Goal: Ask a question: Seek information or help from site administrators or community

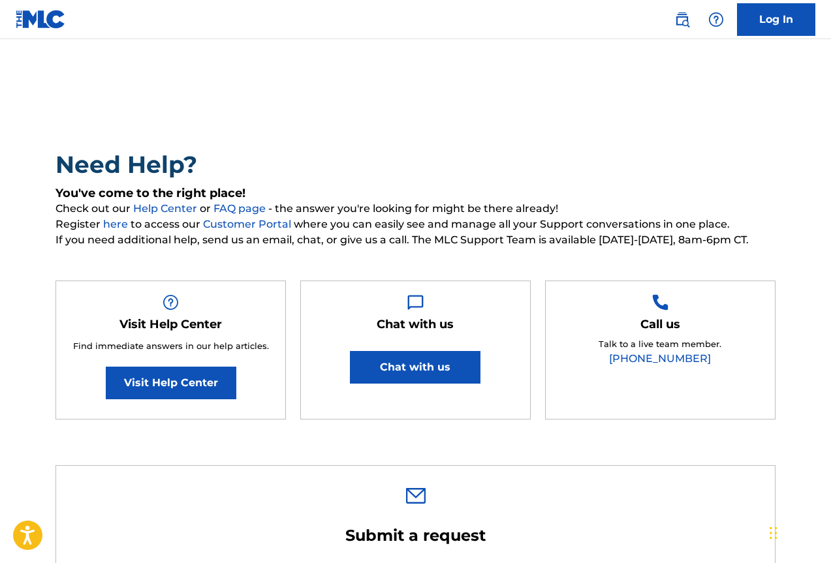
click at [430, 370] on button "Chat with us" at bounding box center [415, 367] width 131 height 33
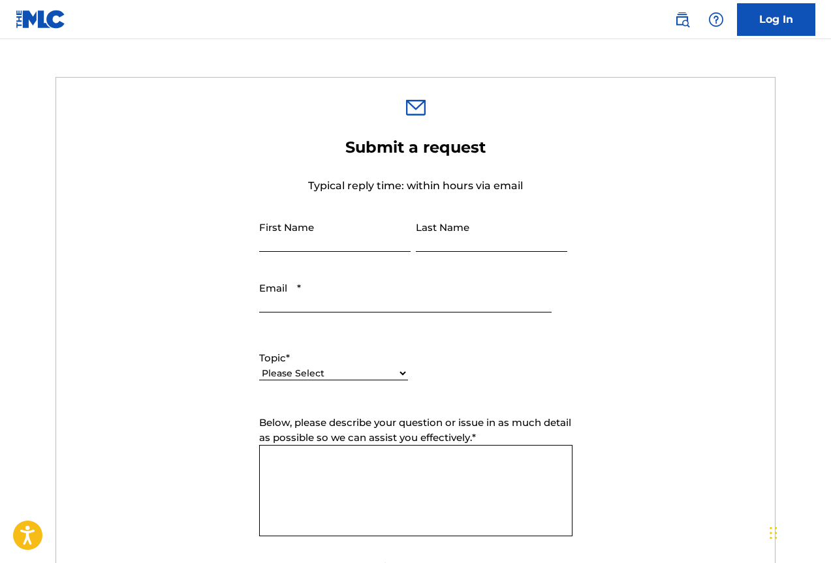
scroll to position [392, 0]
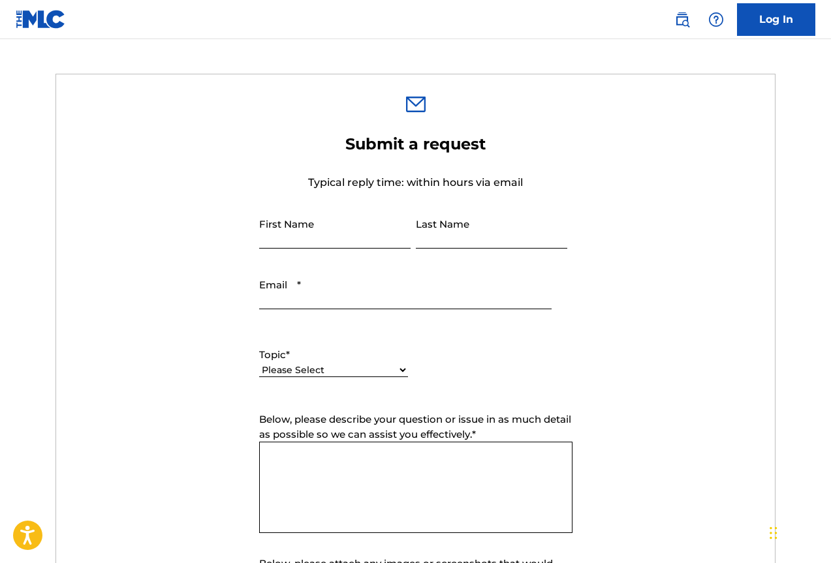
click at [345, 232] on input "First Name" at bounding box center [334, 230] width 151 height 37
type input "Julio"
type input "Cyrius"
type input "jcyriuscoocoo@gmail.com"
click at [334, 370] on select "Please Select I need help with my account I need help with managing my catalog …" at bounding box center [333, 371] width 149 height 14
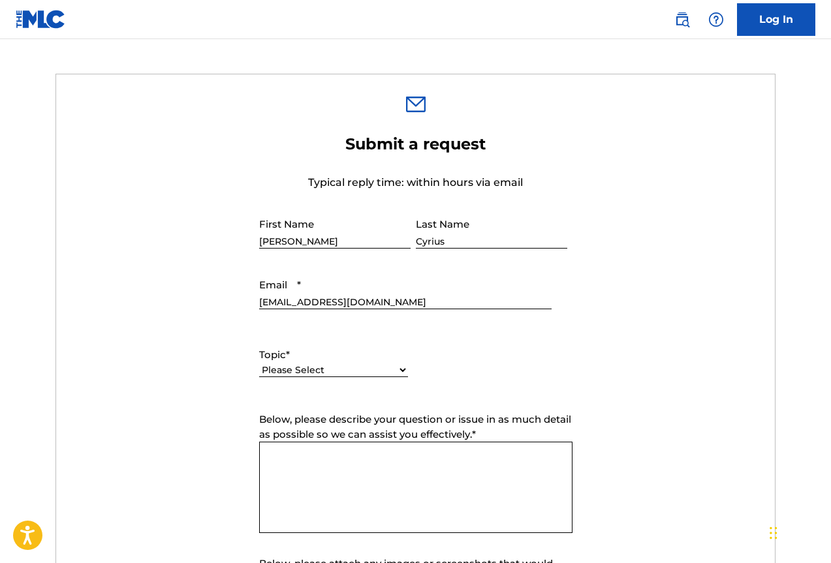
select select "I need help with my account"
click at [259, 364] on select "Please Select I need help with my account I need help with managing my catalog …" at bounding box center [333, 371] width 149 height 14
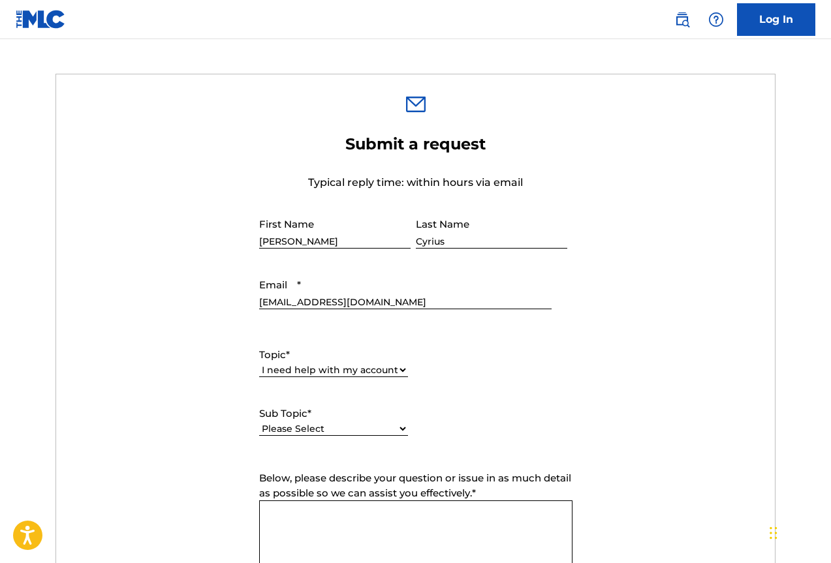
click at [343, 431] on select "Please Select I need help with my user account I can't log in to my user accoun…" at bounding box center [333, 429] width 149 height 14
select select "I can't log in to my user account"
click at [259, 422] on select "Please Select I need help with my user account I can't log in to my user accoun…" at bounding box center [333, 429] width 149 height 14
click at [451, 451] on form "Submit a request Typical reply time: within hours via email First Name Julio La…" at bounding box center [415, 437] width 719 height 605
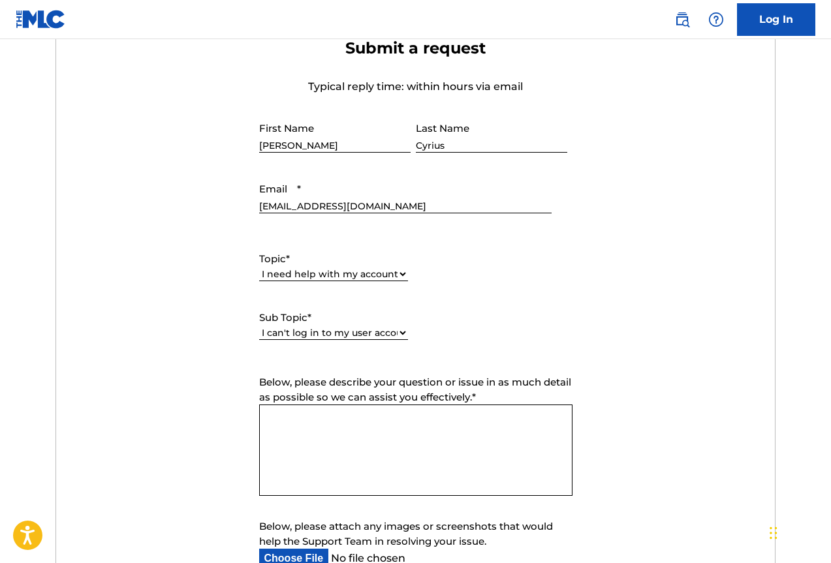
scroll to position [588, 0]
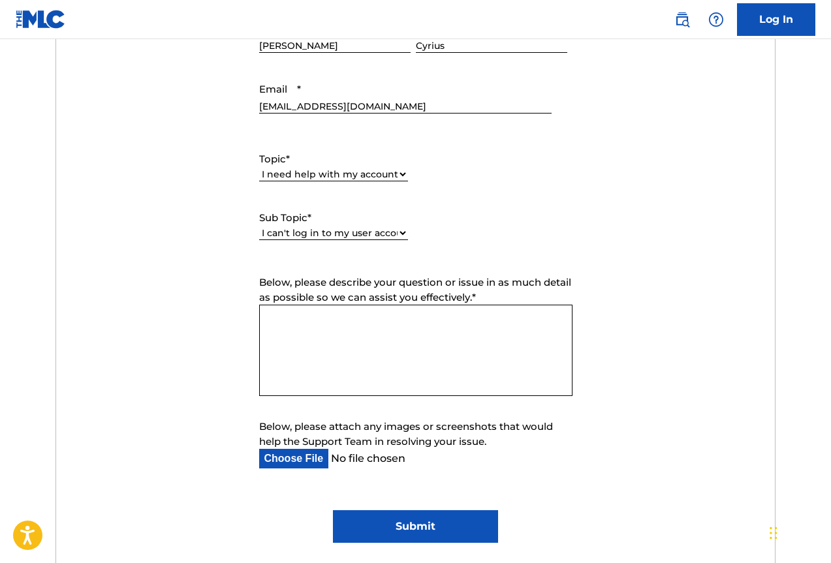
click at [349, 332] on textarea "Below, please describe your question or issue in as much detail as possible so …" at bounding box center [415, 350] width 313 height 91
type textarea "I apologize but my code expired to create my password. I was dealing with a fam…"
click at [474, 486] on form "Submit a request Typical reply time: within hours via email First Name Julio La…" at bounding box center [415, 241] width 719 height 605
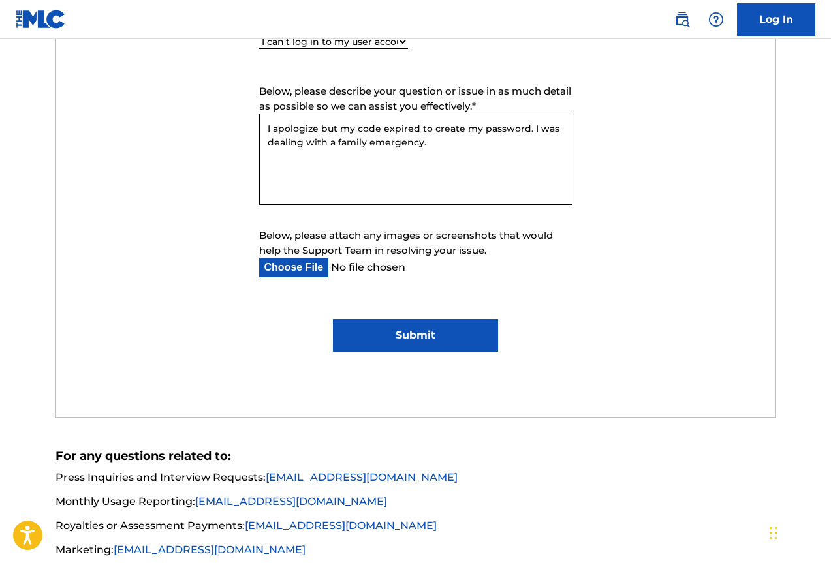
scroll to position [784, 0]
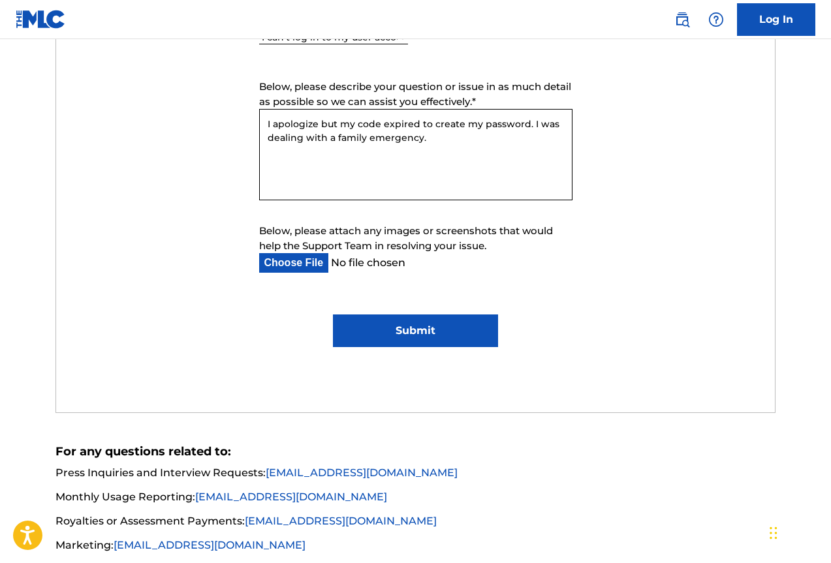
click at [441, 331] on input "Submit" at bounding box center [415, 331] width 165 height 33
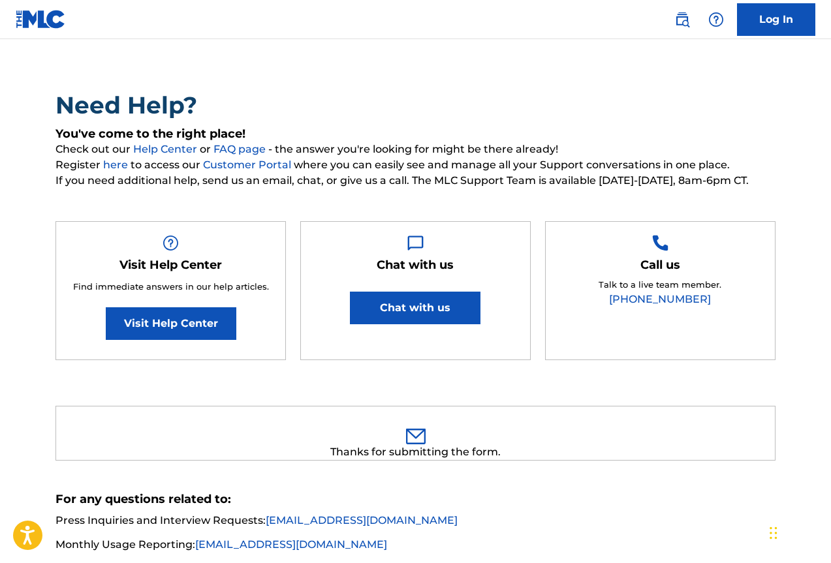
scroll to position [0, 0]
